Goal: Task Accomplishment & Management: Manage account settings

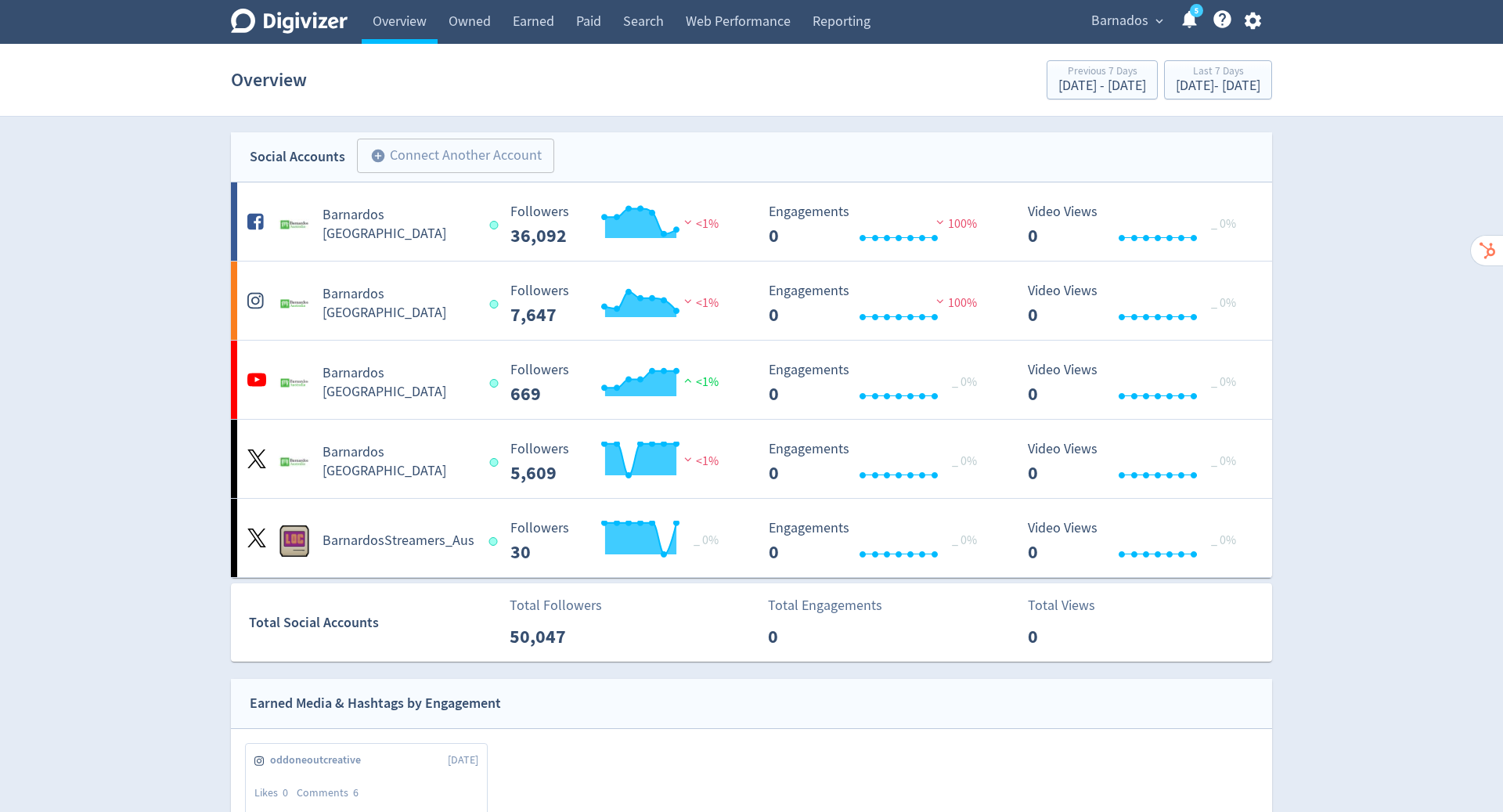
click at [1247, 23] on icon "button" at bounding box center [1253, 21] width 17 height 17
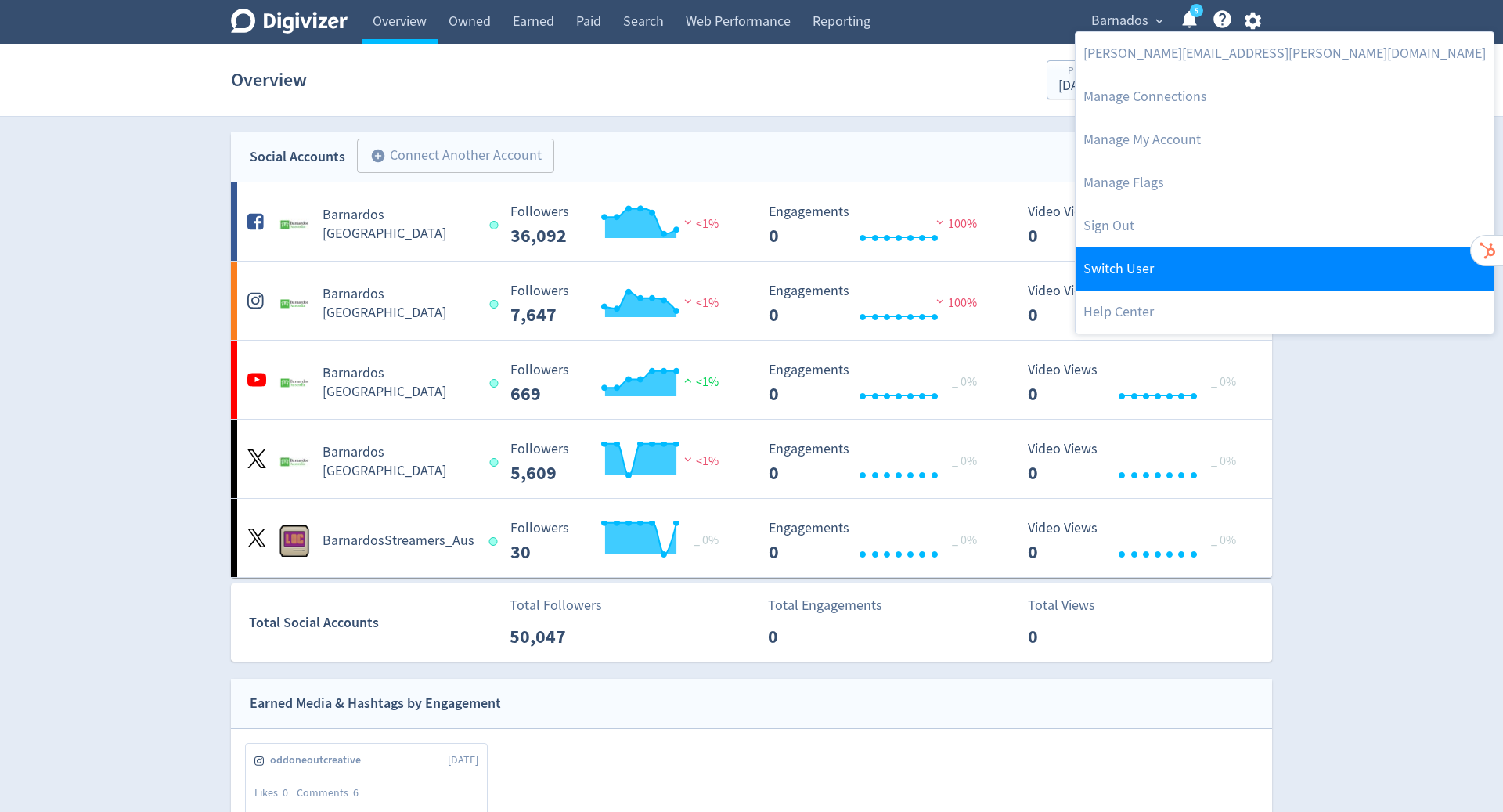
click at [1151, 268] on link "Switch User" at bounding box center [1285, 269] width 418 height 43
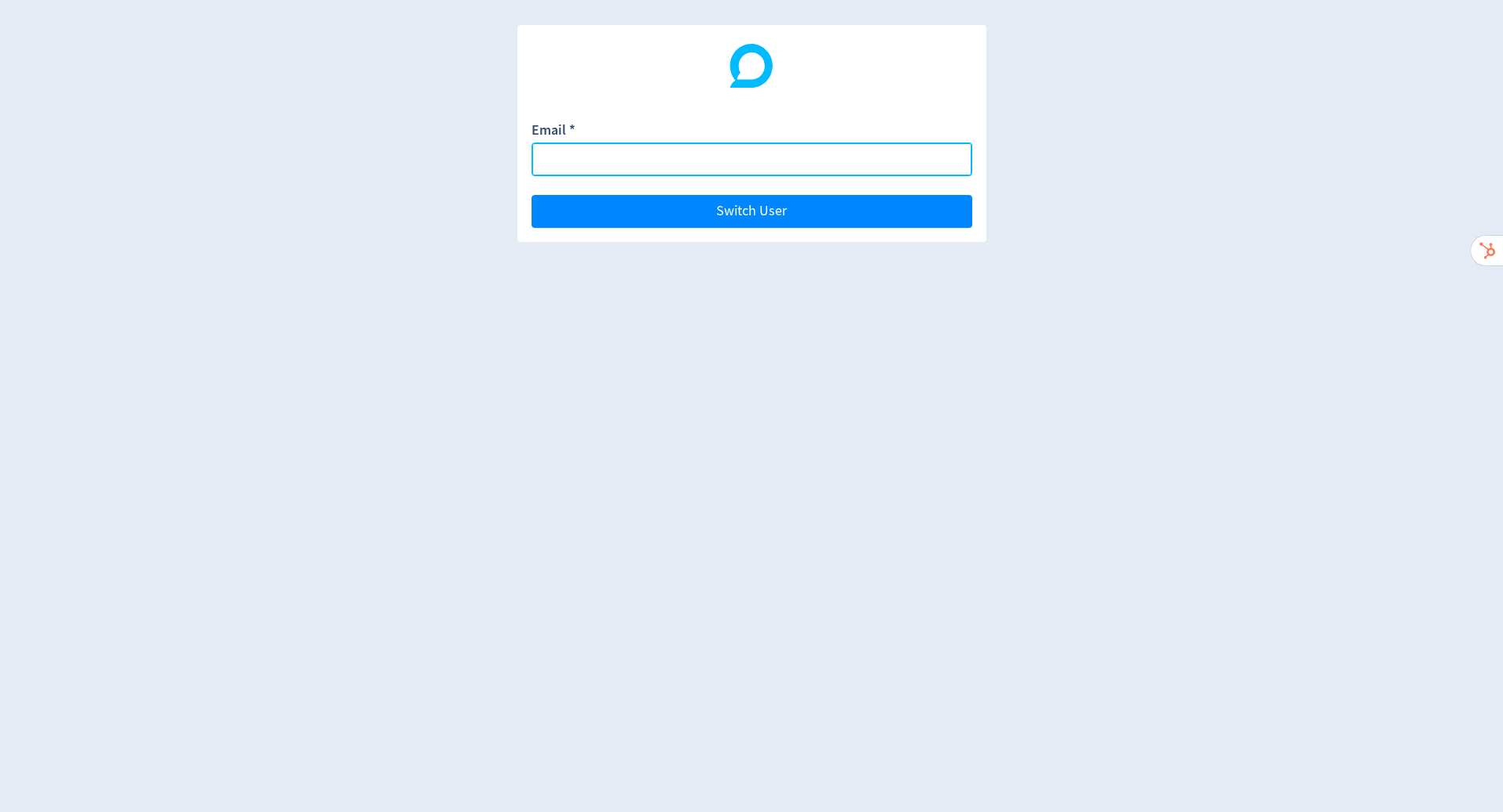
click at [777, 164] on input "Email *" at bounding box center [752, 159] width 441 height 34
paste input "[EMAIL_ADDRESS][DOMAIN_NAME]"
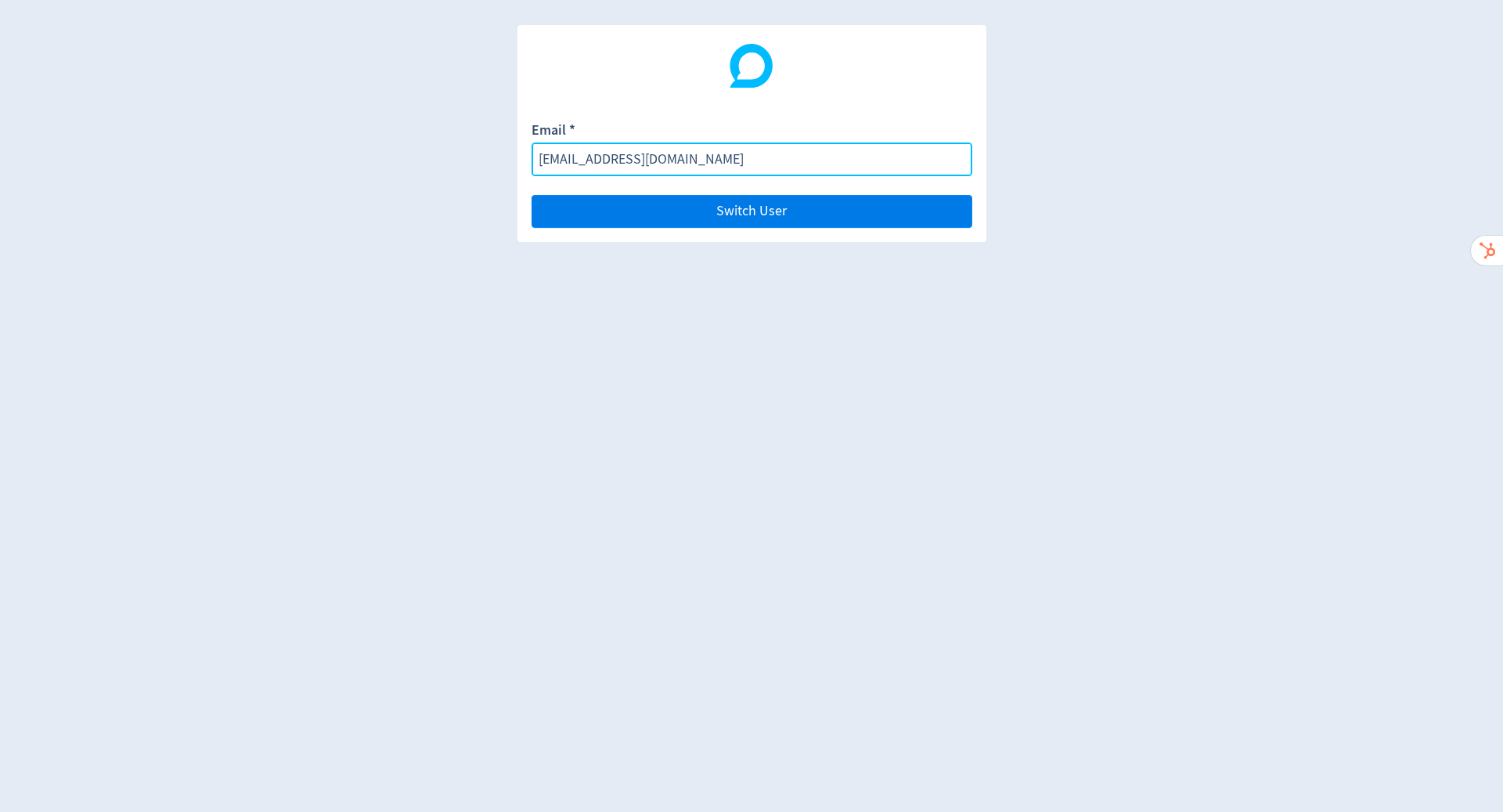
type input "[EMAIL_ADDRESS][DOMAIN_NAME]"
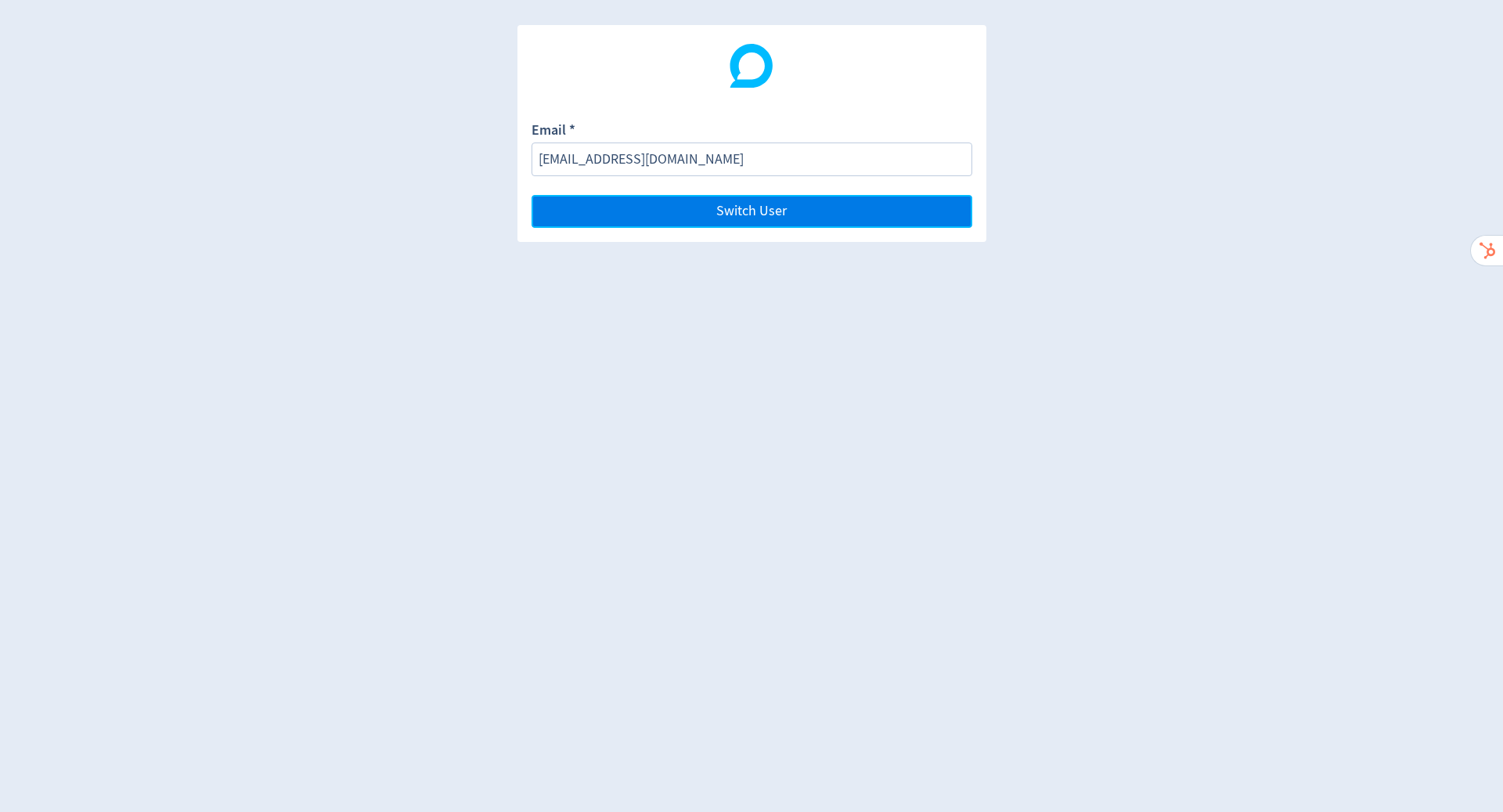
click at [800, 205] on button "Switch User" at bounding box center [752, 211] width 441 height 33
